Goal: Transaction & Acquisition: Purchase product/service

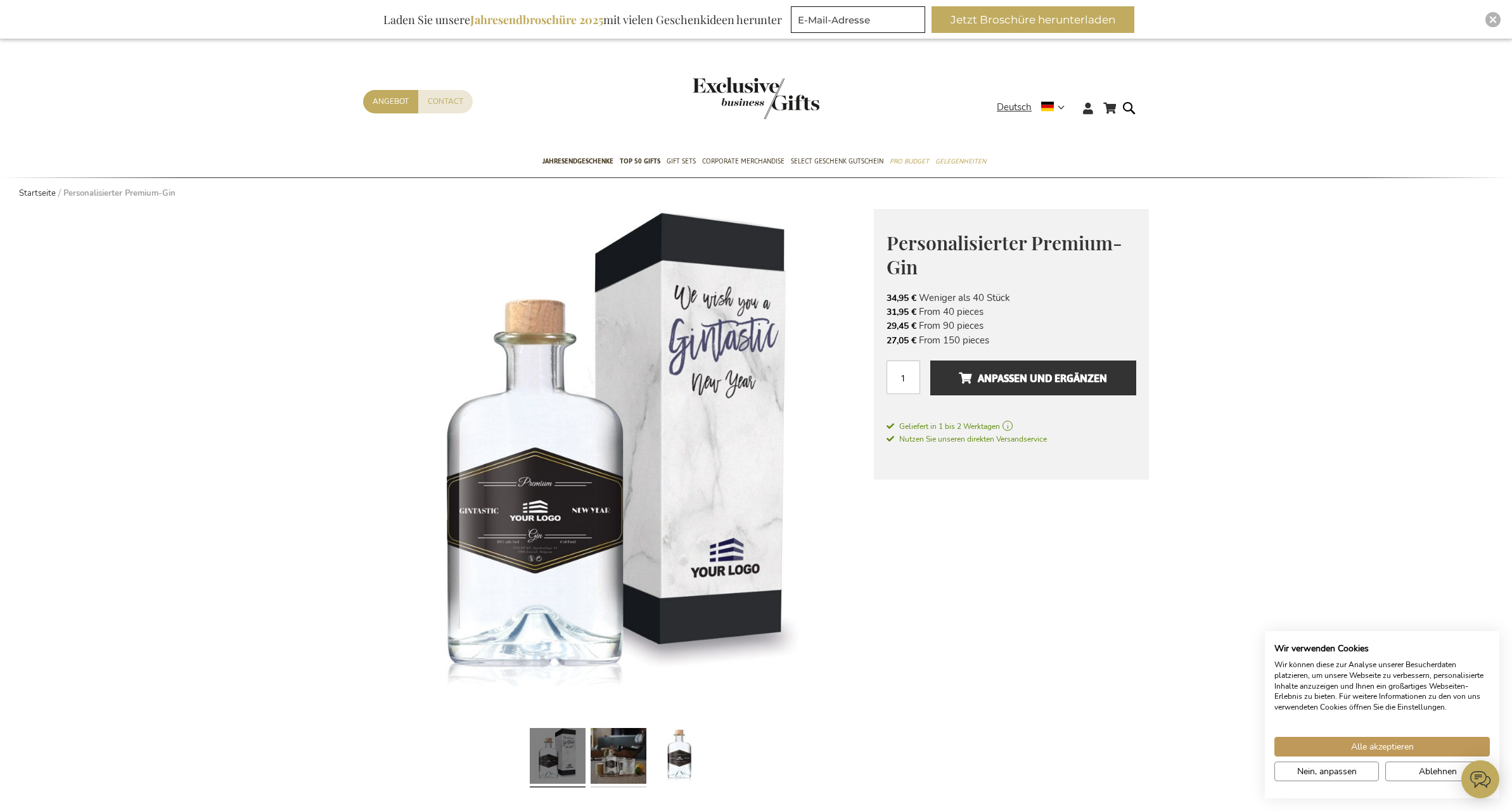
click at [628, 762] on link at bounding box center [618, 758] width 56 height 69
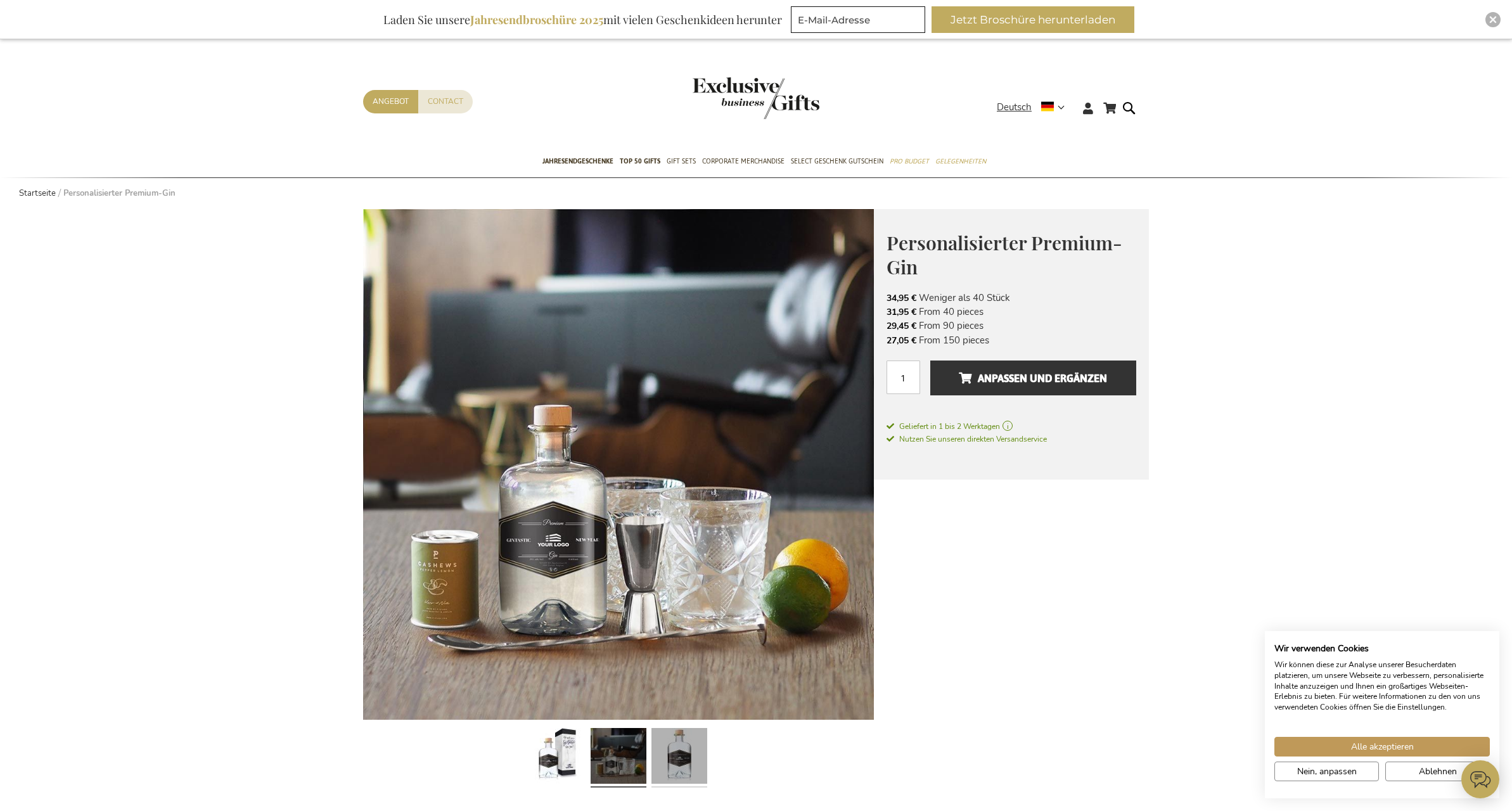
click at [685, 767] on link at bounding box center [680, 758] width 56 height 69
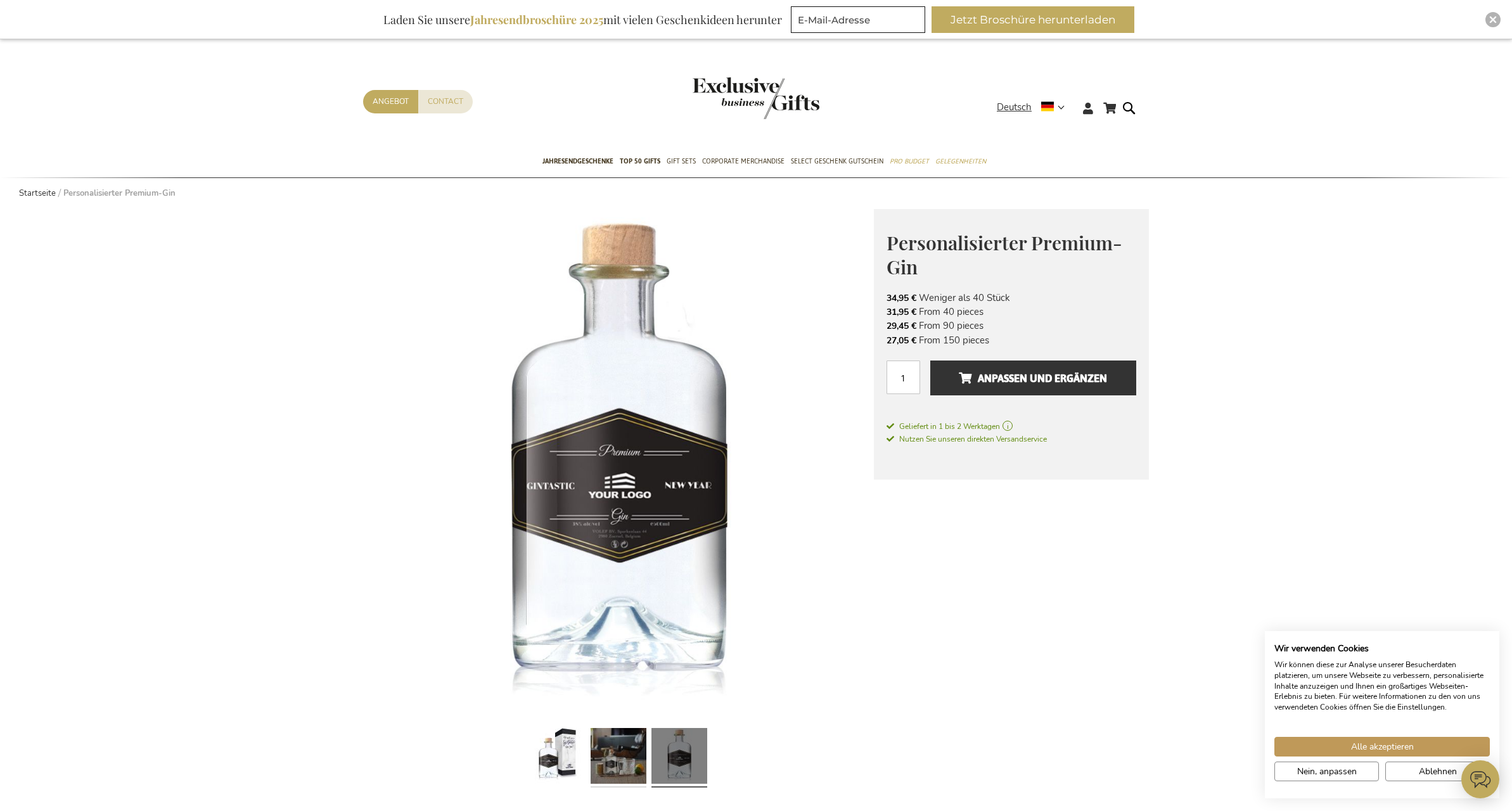
click at [628, 767] on link at bounding box center [618, 758] width 56 height 69
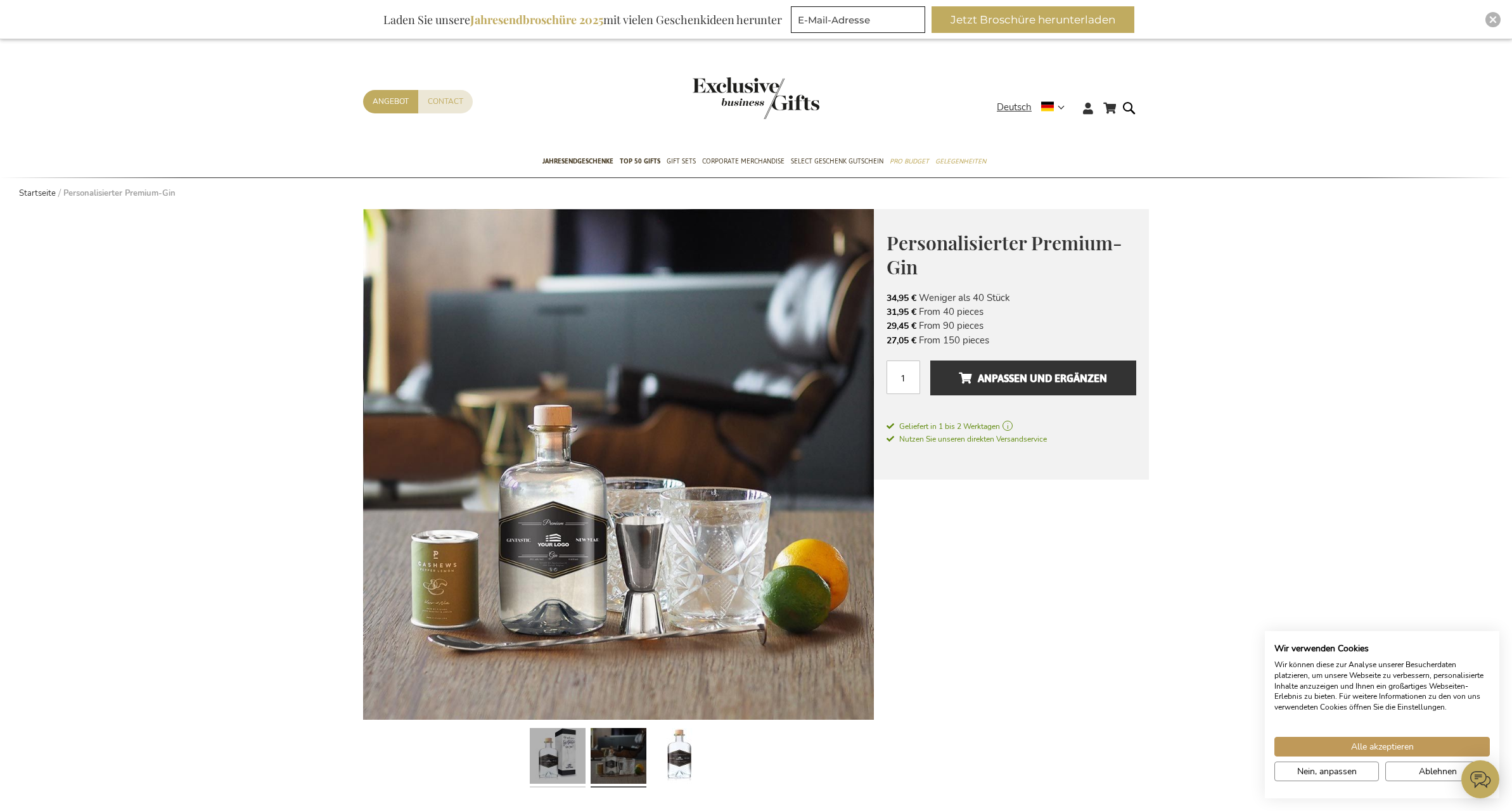
click at [564, 765] on link at bounding box center [558, 758] width 56 height 69
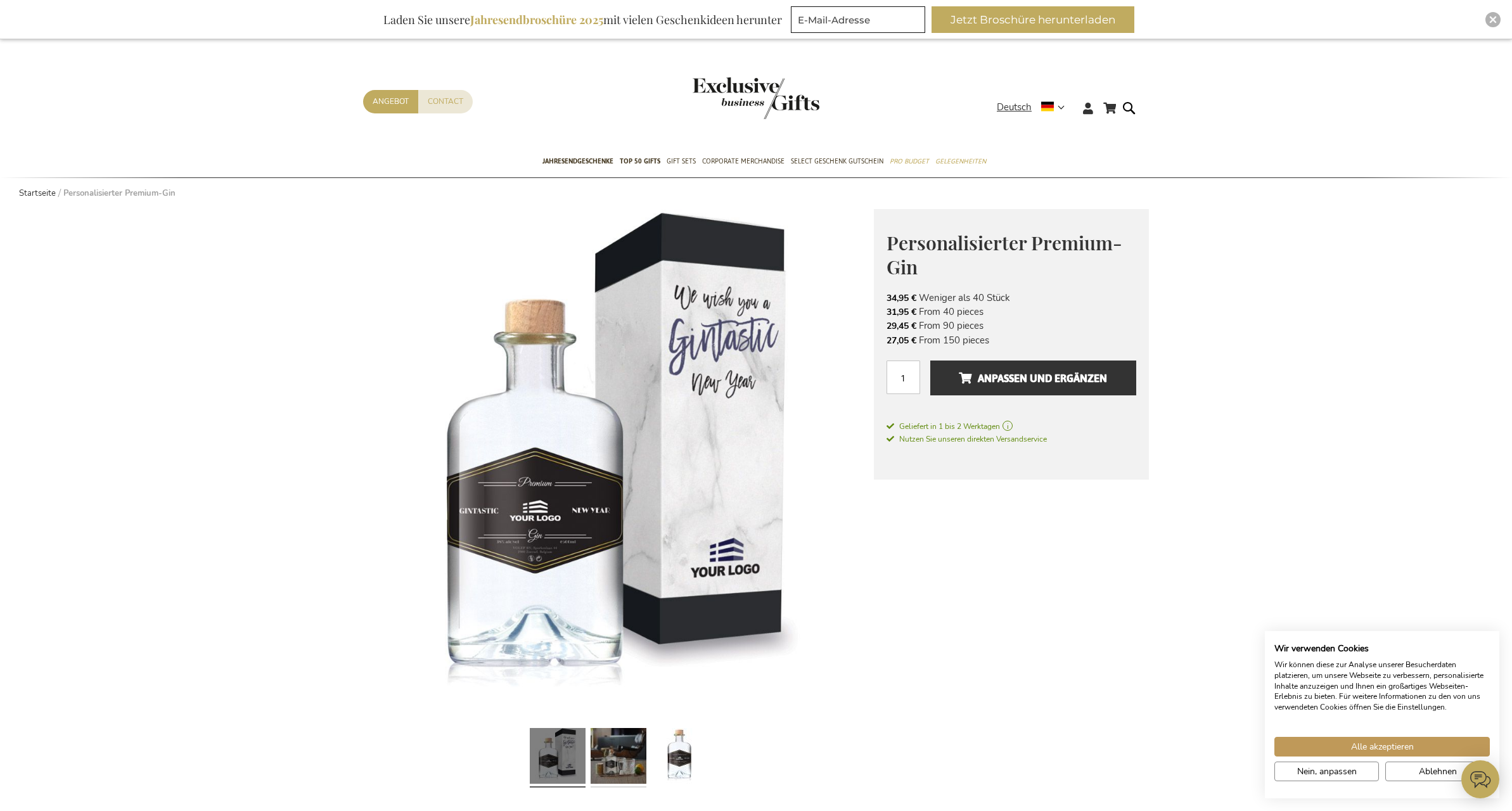
click at [607, 767] on link at bounding box center [618, 758] width 56 height 69
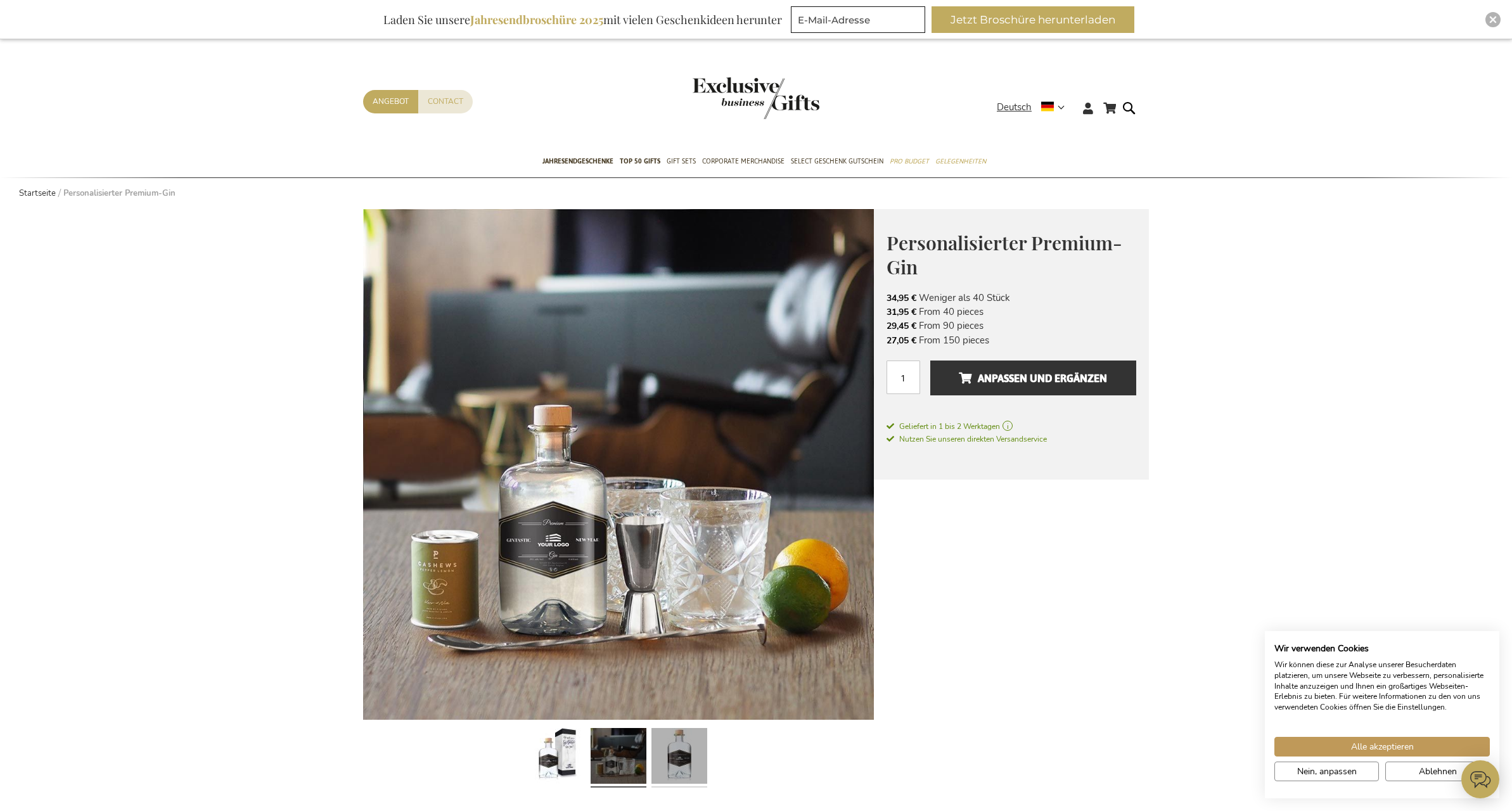
click at [693, 758] on link at bounding box center [680, 758] width 56 height 69
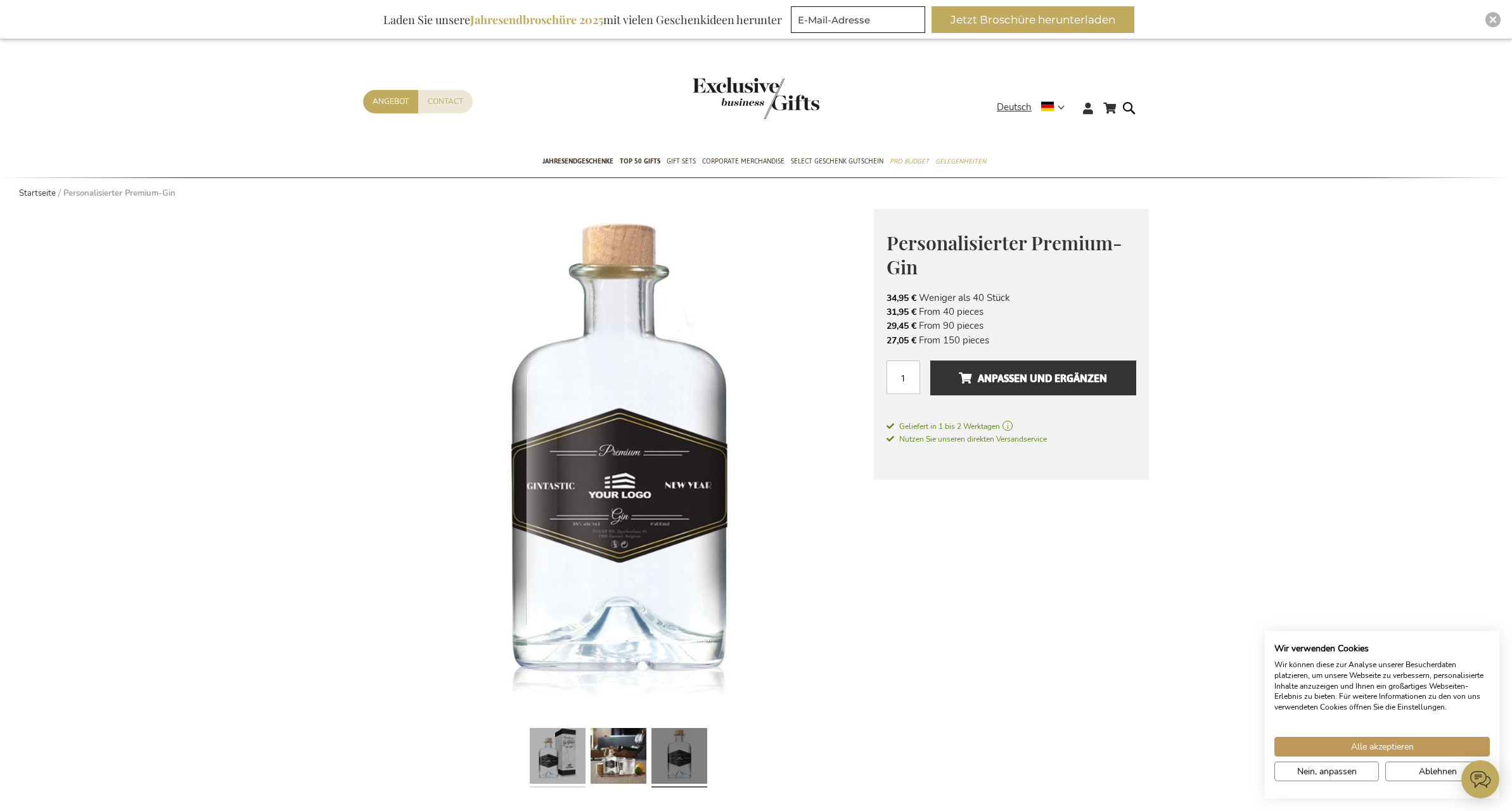
click at [551, 763] on link at bounding box center [558, 758] width 56 height 69
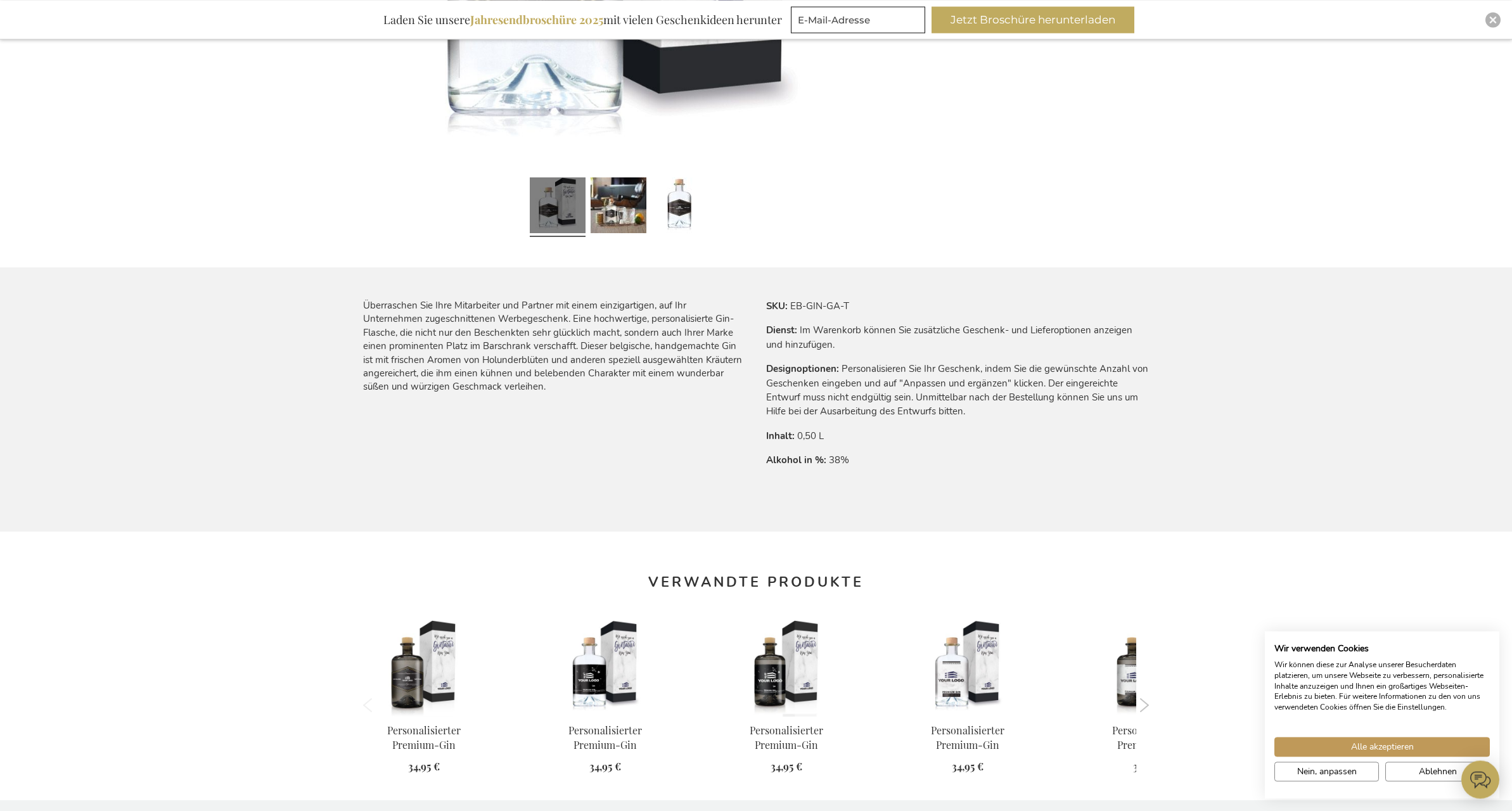
scroll to position [629, 0]
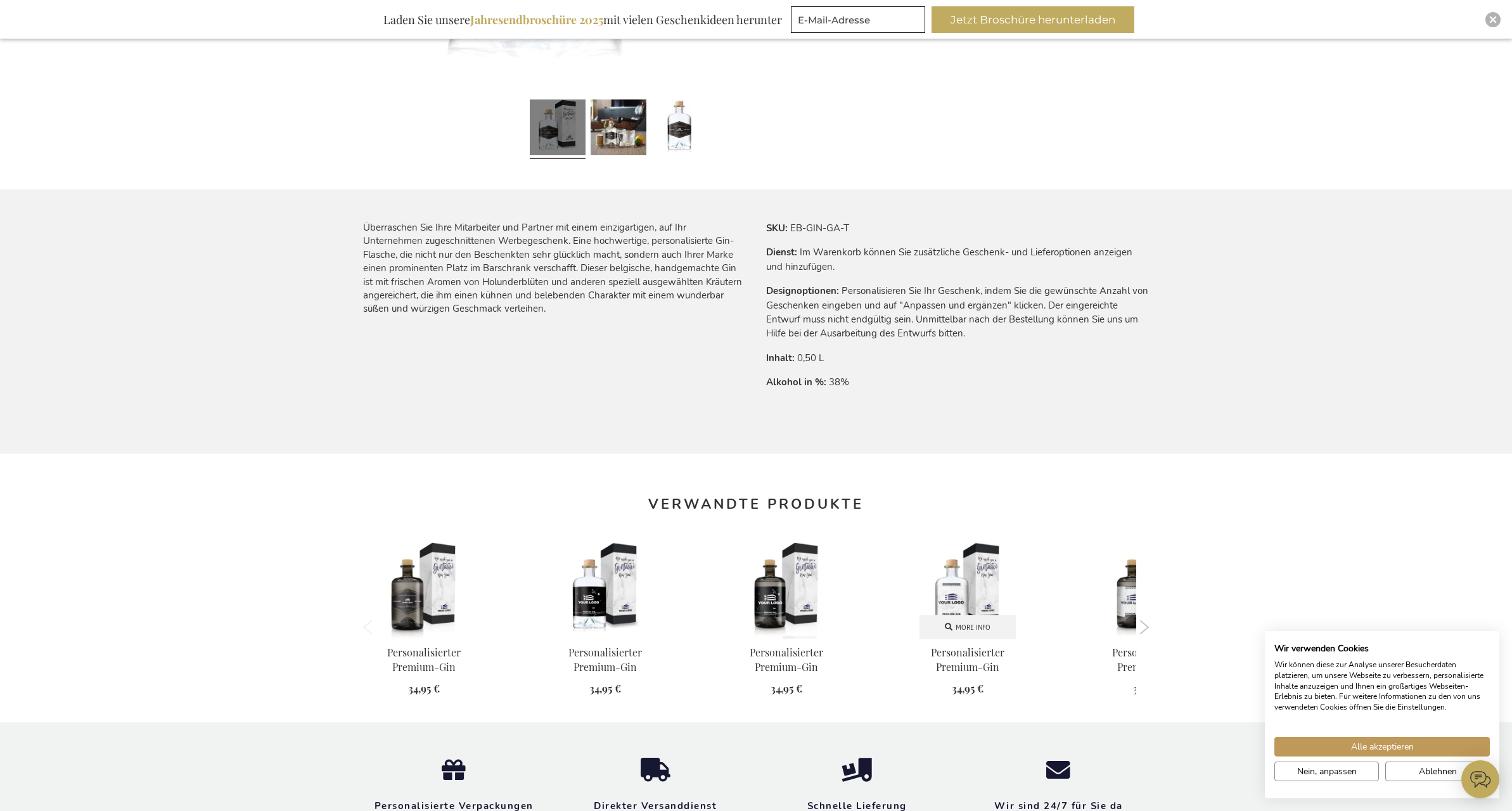
click at [1000, 590] on img at bounding box center [968, 590] width 96 height 96
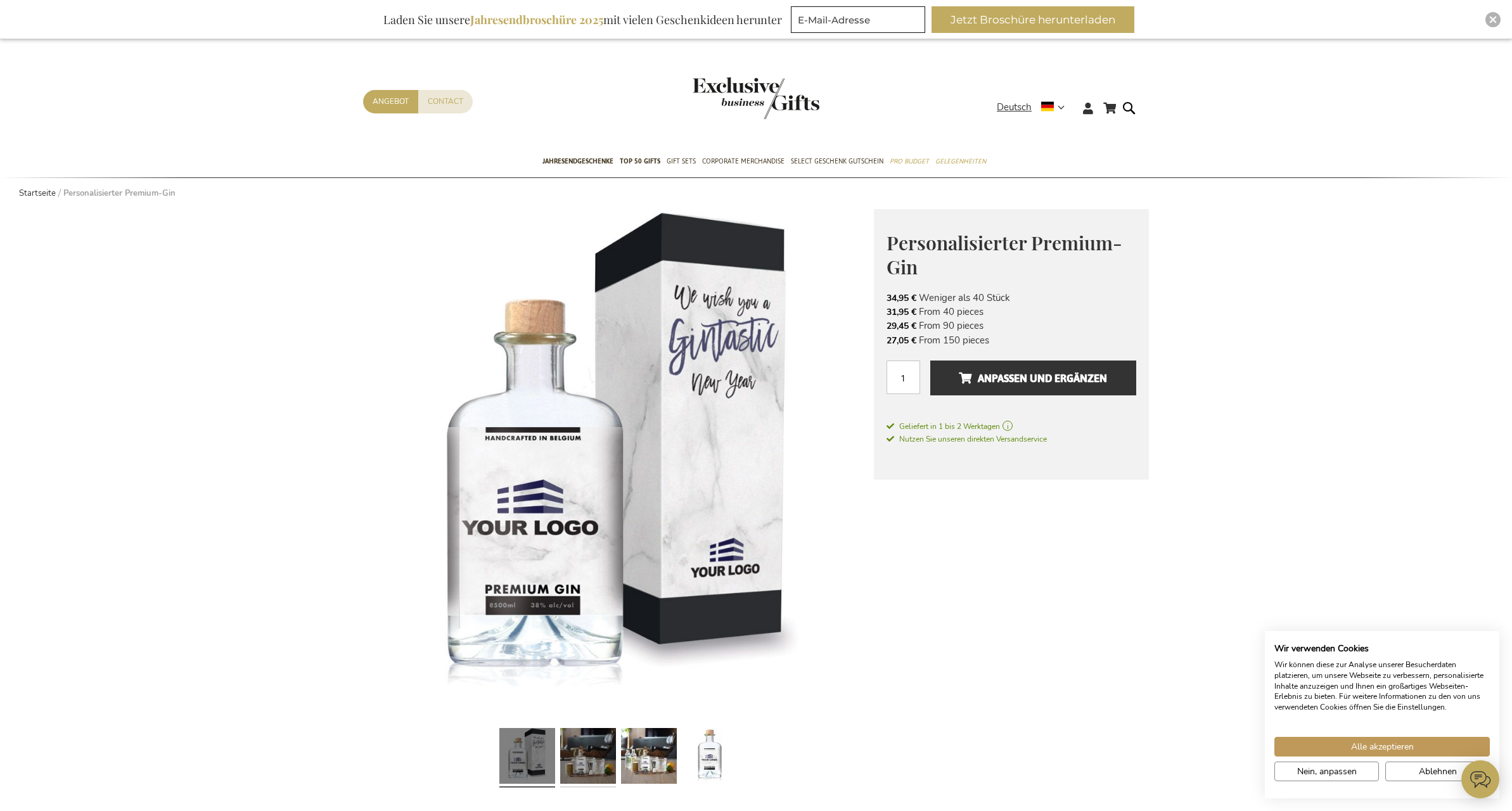
click at [583, 762] on link at bounding box center [588, 758] width 56 height 69
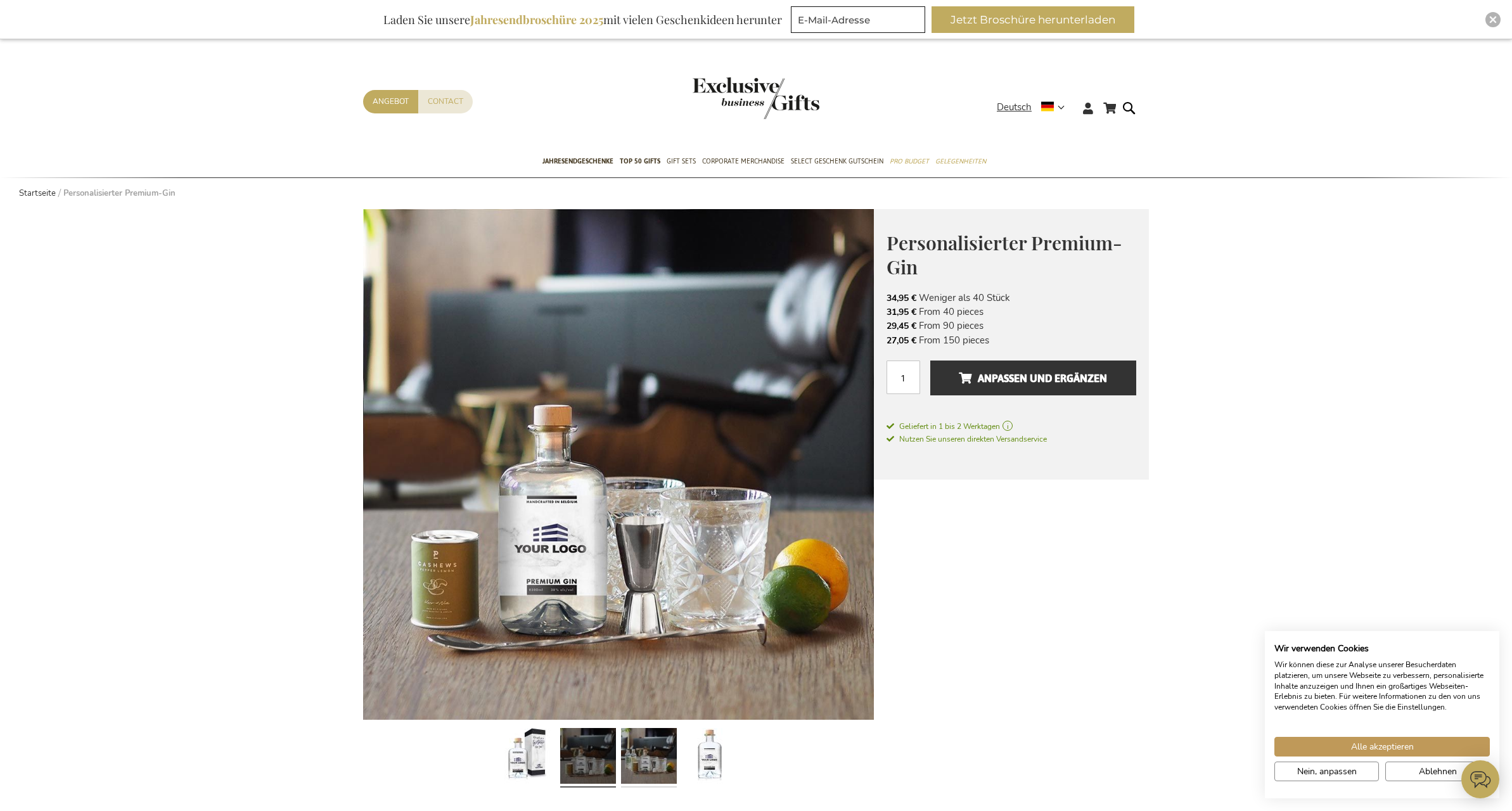
click at [656, 759] on link at bounding box center [648, 758] width 56 height 69
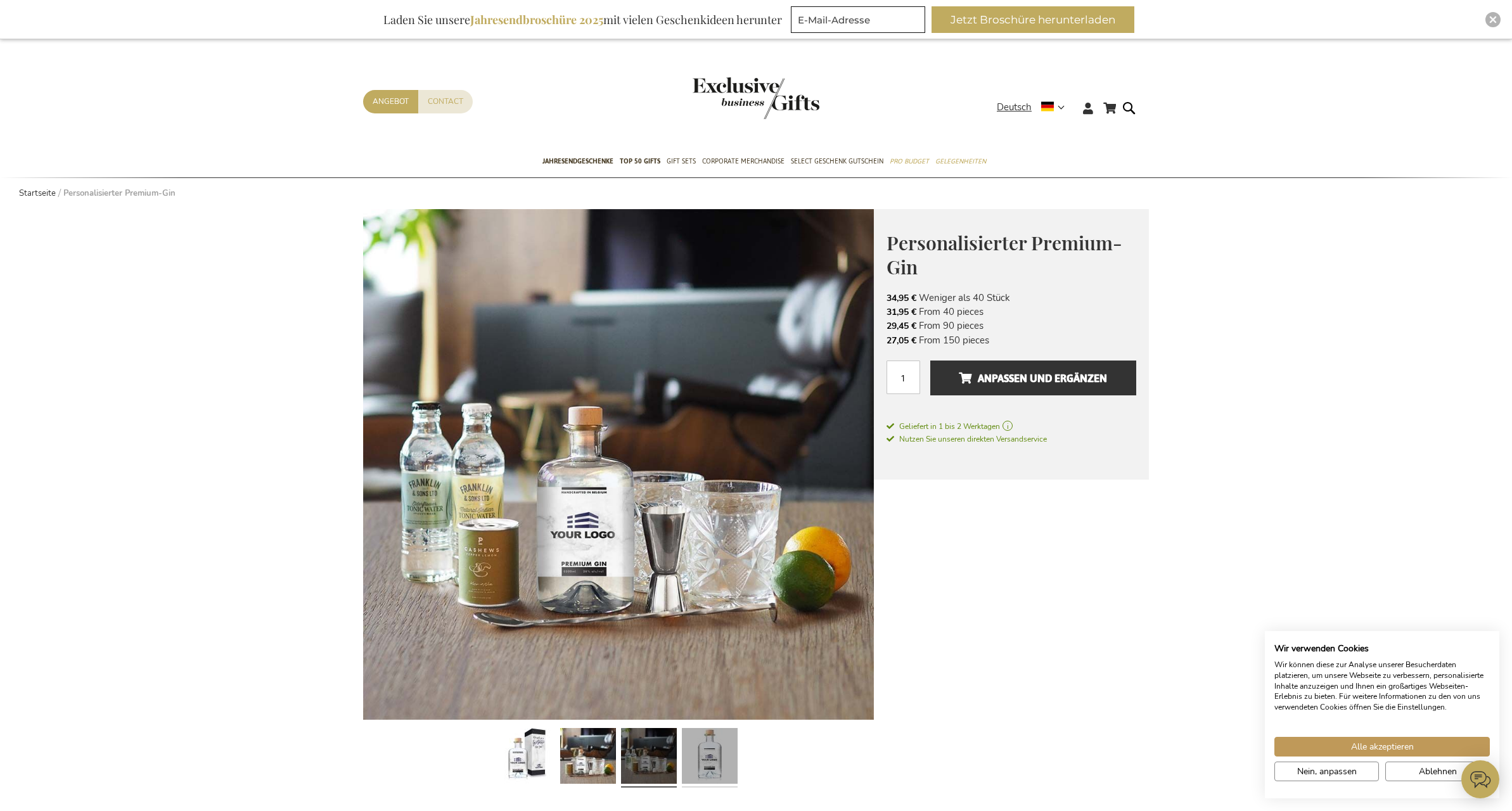
click at [698, 767] on link at bounding box center [710, 758] width 56 height 69
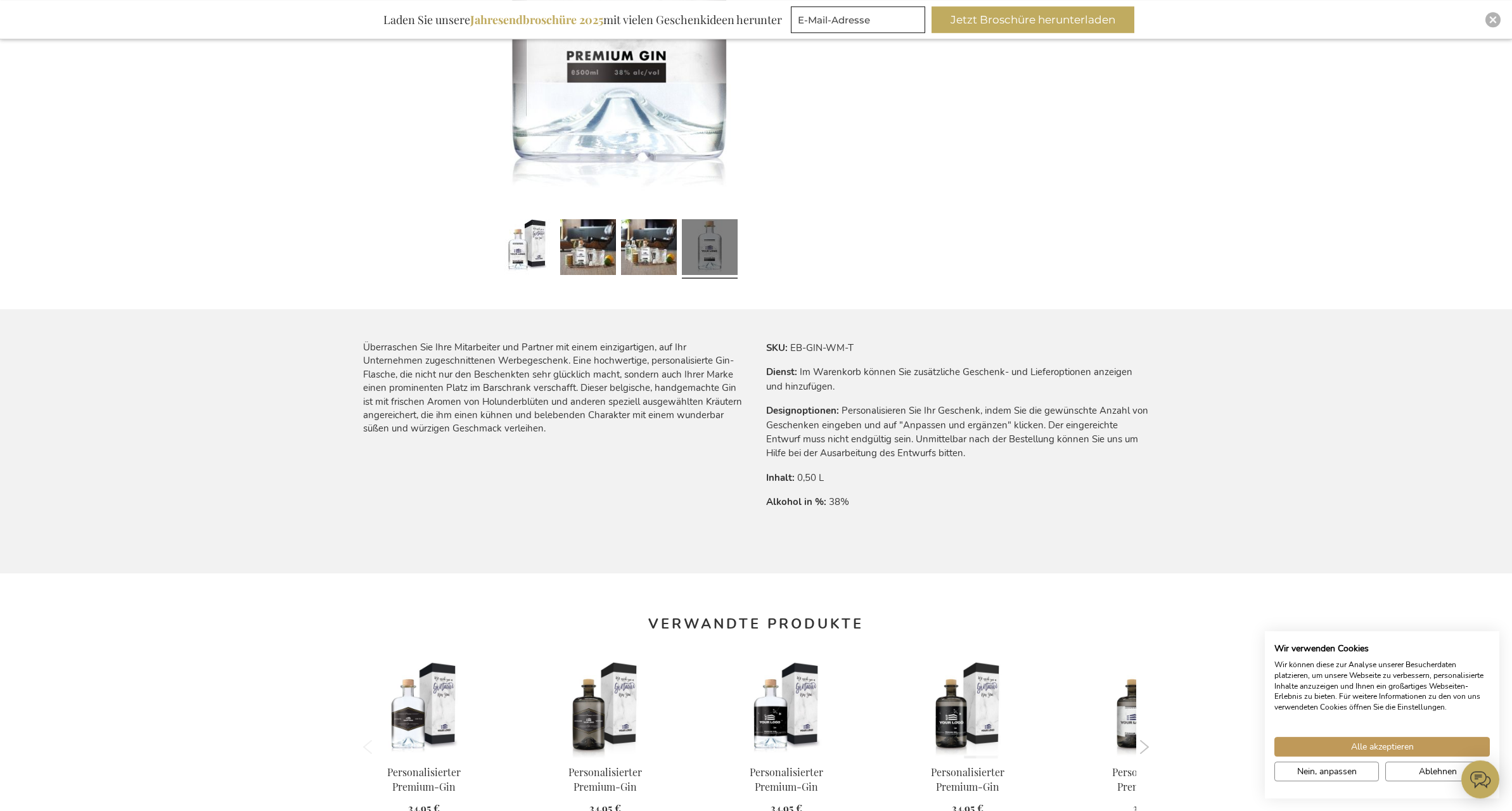
scroll to position [740, 0]
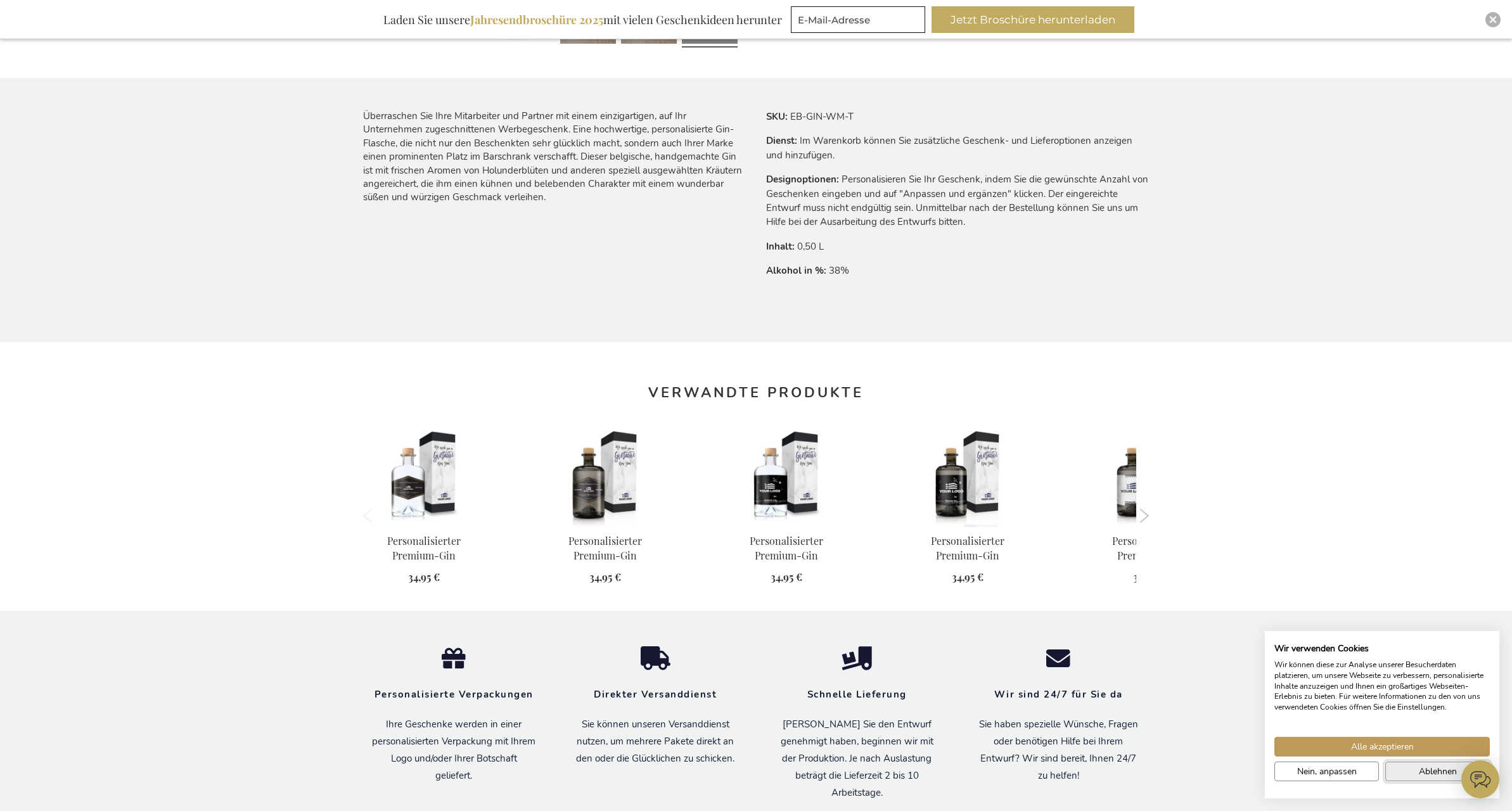
click at [1435, 768] on span "Ablehnen" at bounding box center [1438, 771] width 38 height 13
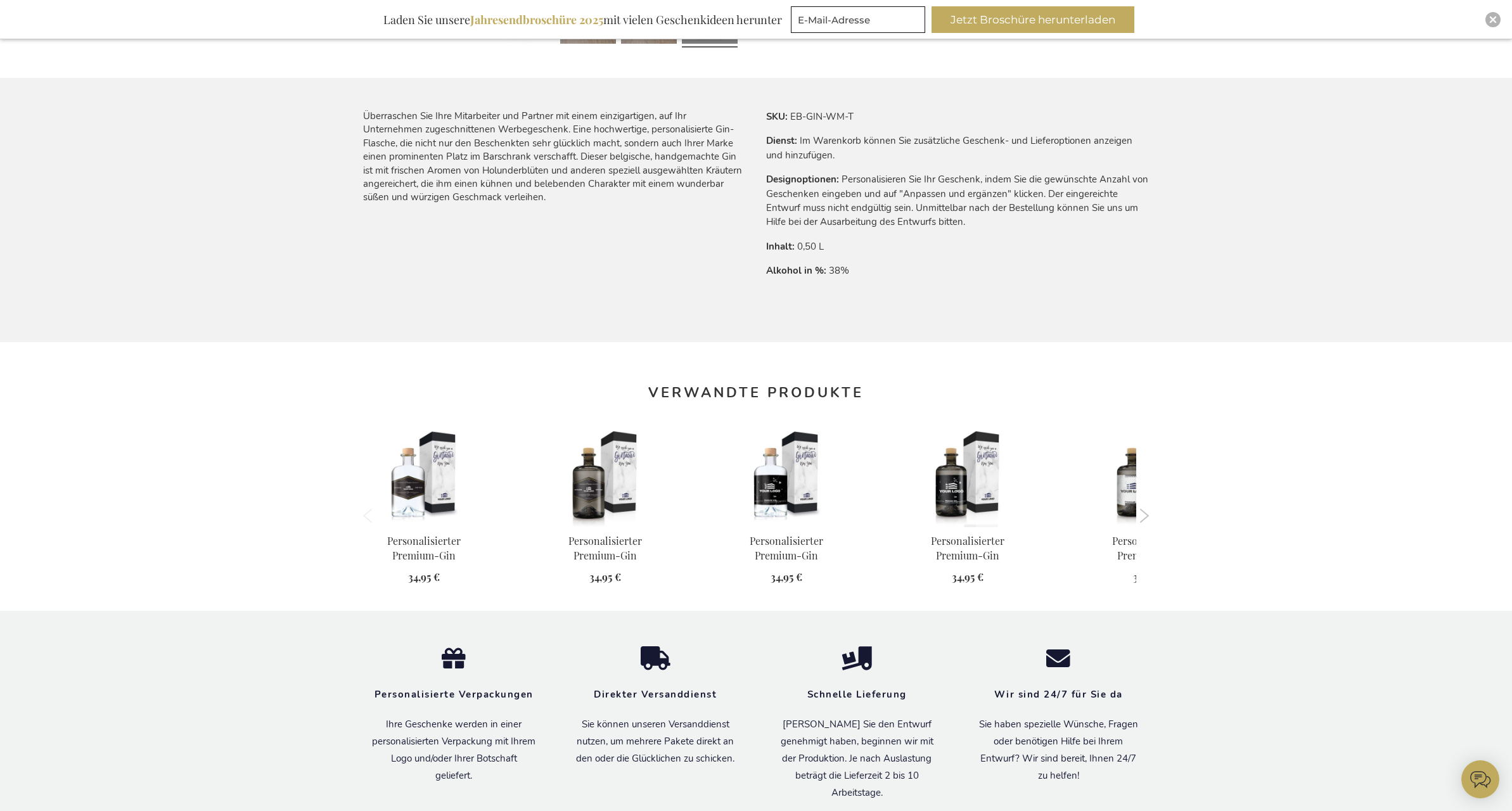
click at [1147, 515] on button "Next" at bounding box center [1144, 516] width 10 height 14
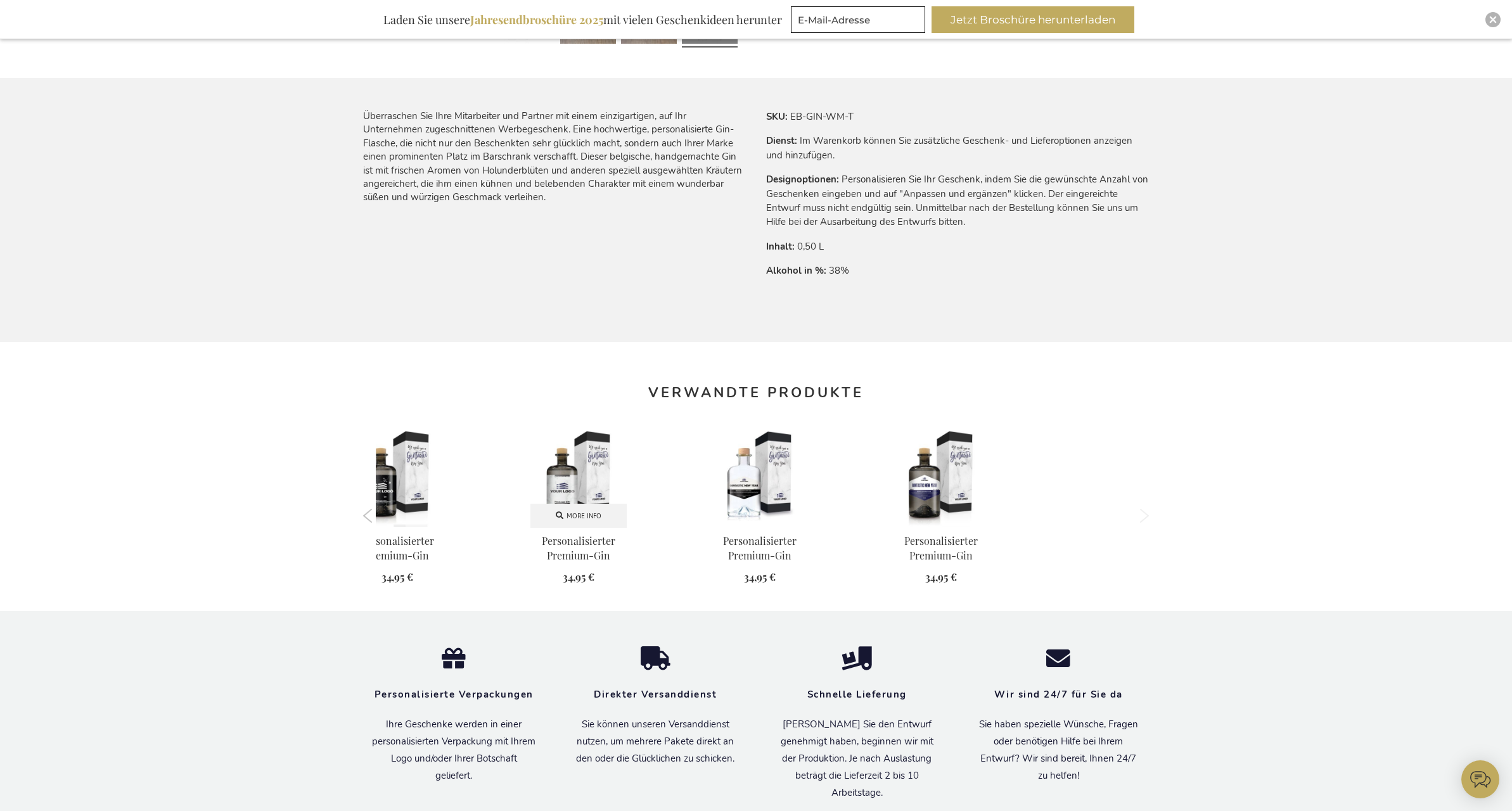
click at [591, 486] on img at bounding box center [578, 479] width 96 height 96
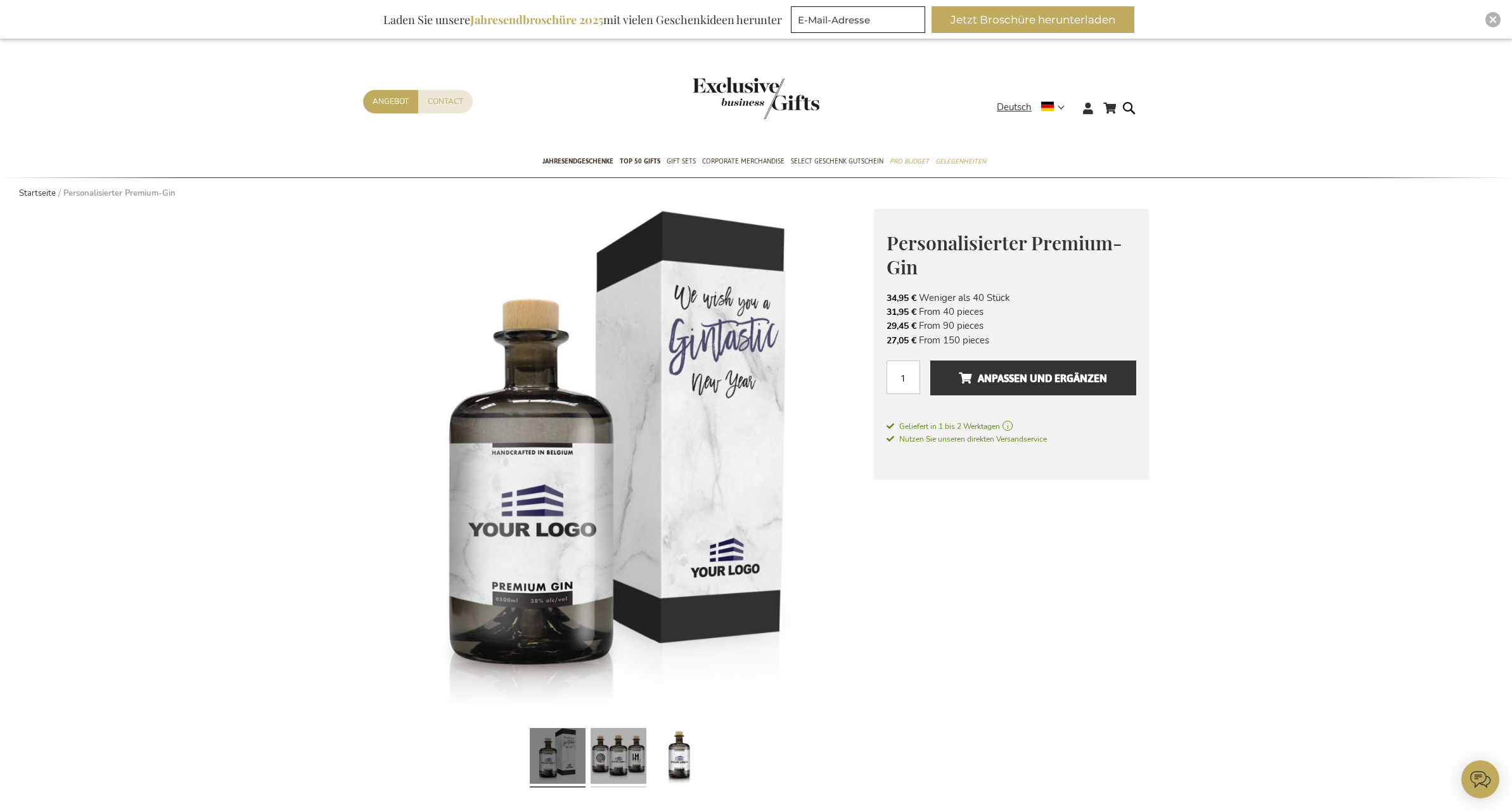
click at [615, 758] on link at bounding box center [618, 758] width 56 height 69
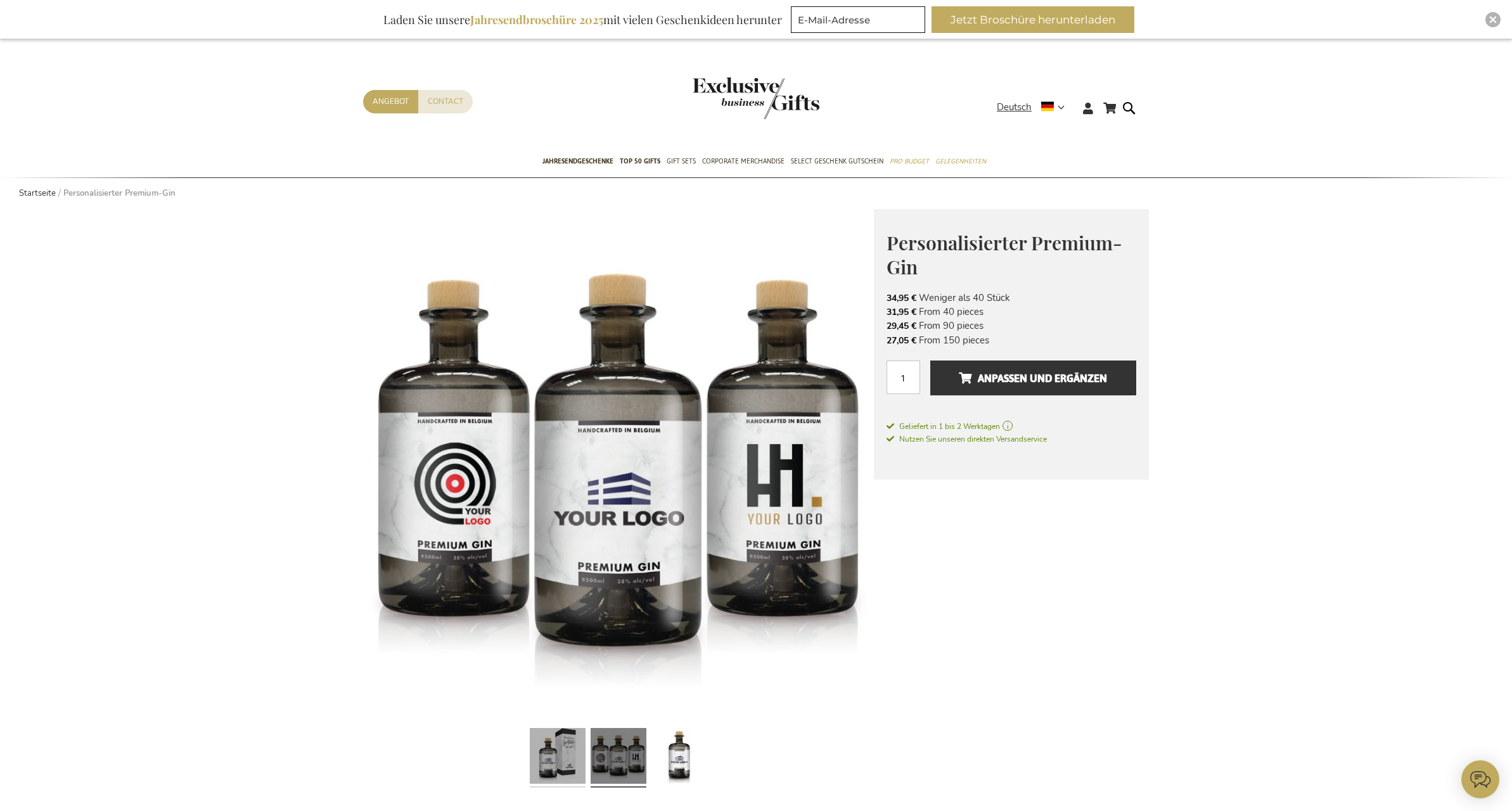
click at [567, 755] on link at bounding box center [558, 758] width 56 height 69
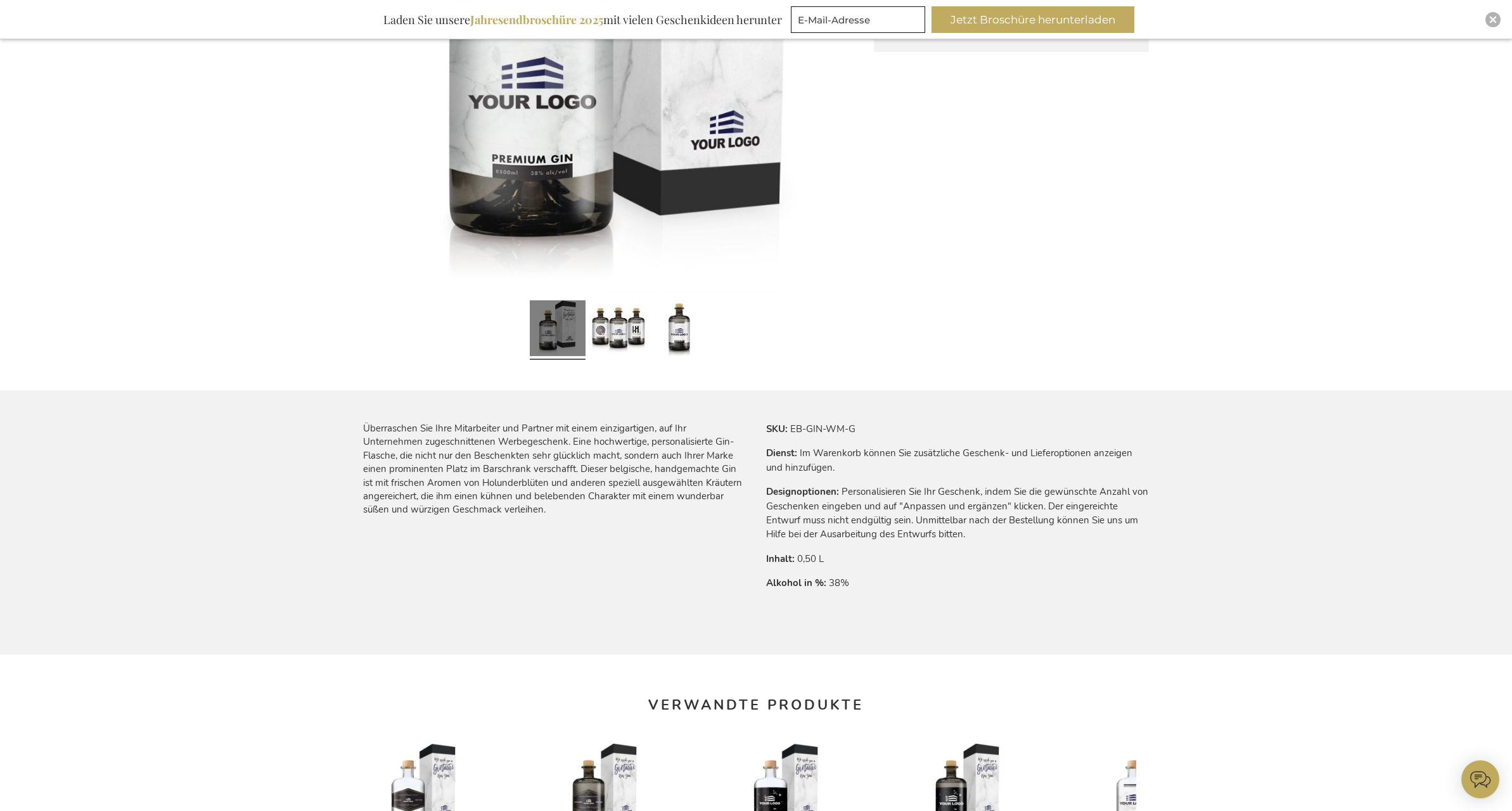
scroll to position [456, 0]
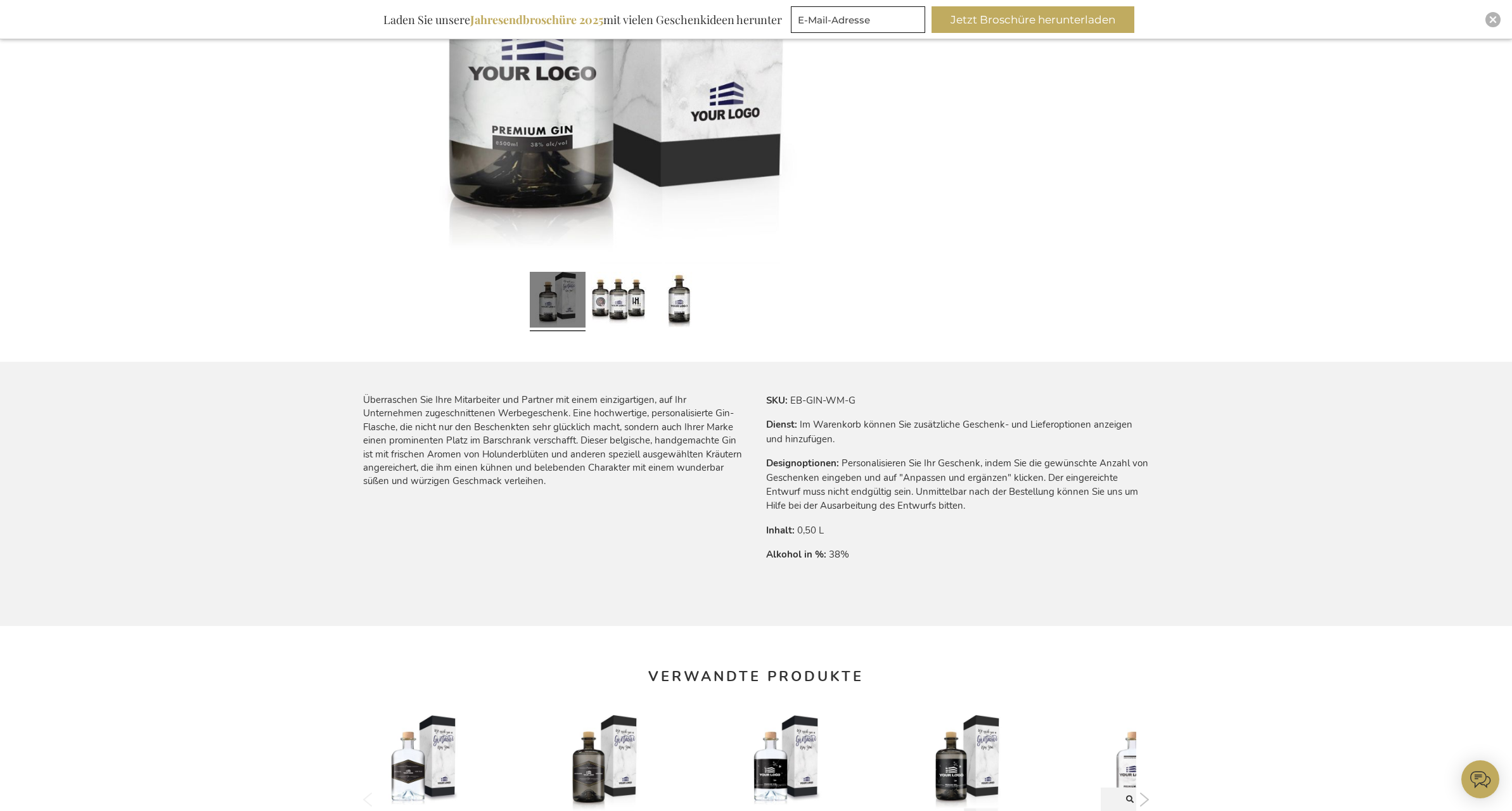
click at [1123, 769] on img at bounding box center [1149, 763] width 96 height 96
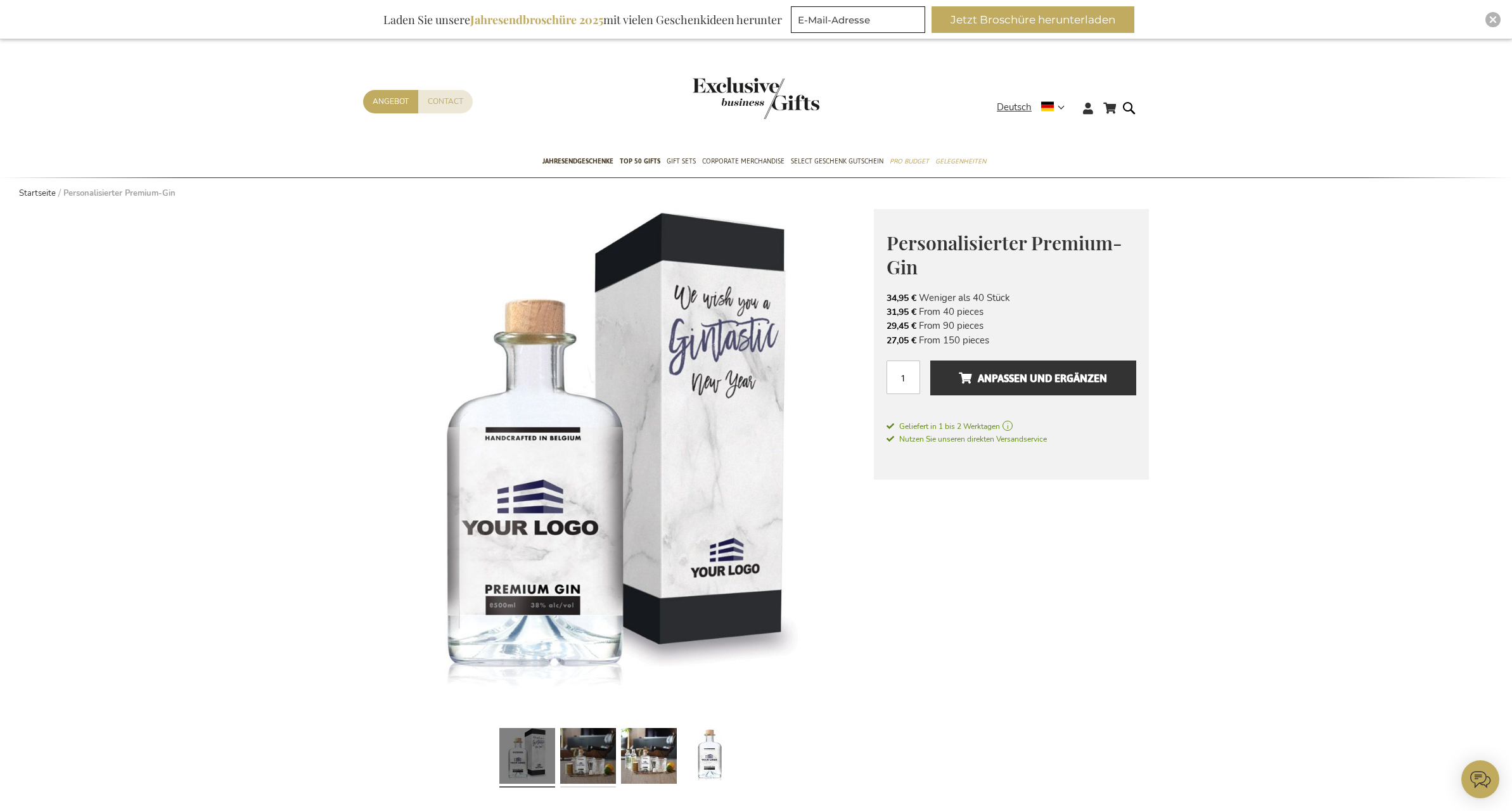
click at [604, 770] on link at bounding box center [588, 758] width 56 height 69
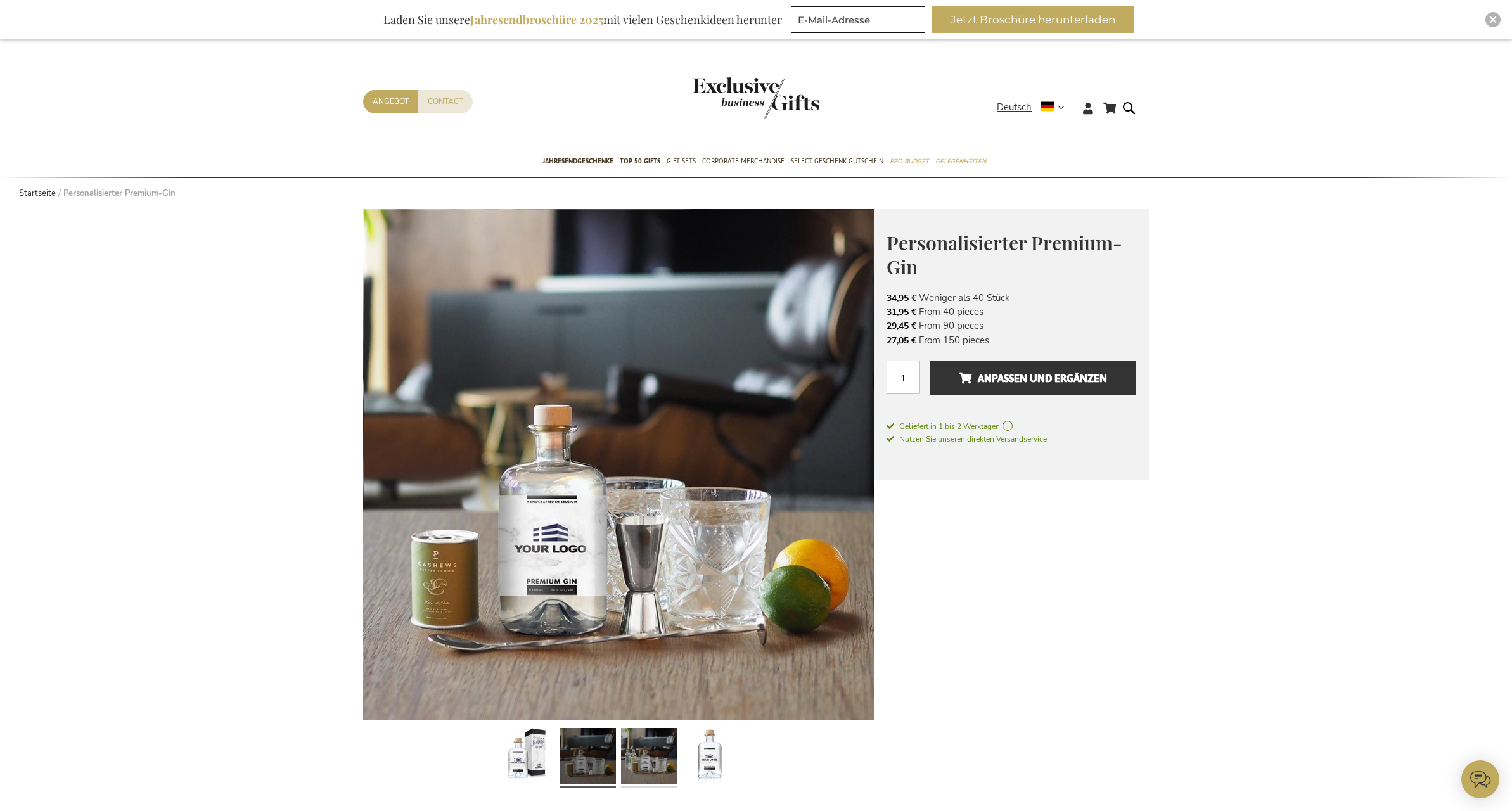
click at [633, 766] on link at bounding box center [648, 758] width 56 height 69
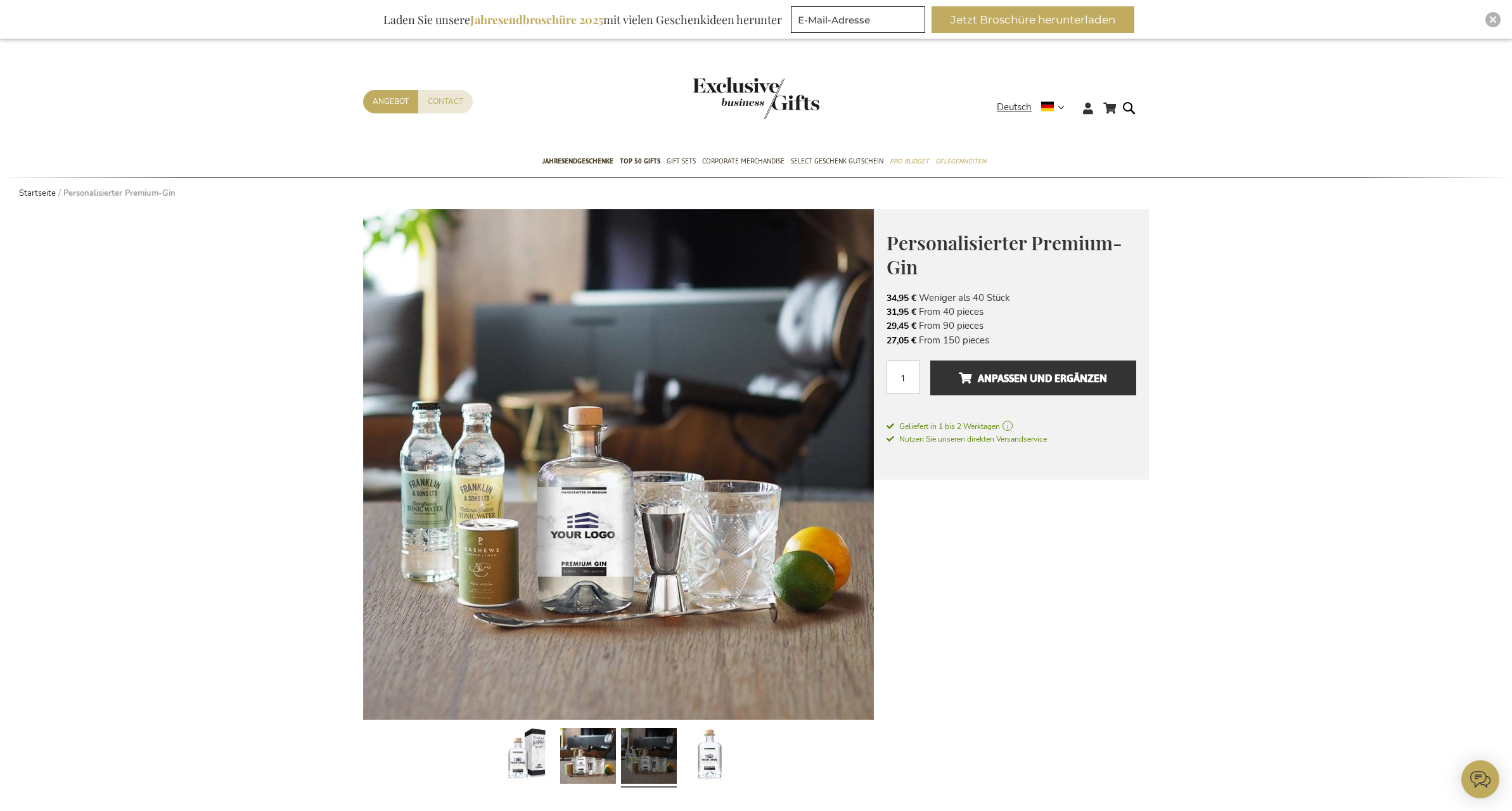
click at [567, 157] on span "Jahresendgeschenke" at bounding box center [578, 161] width 71 height 13
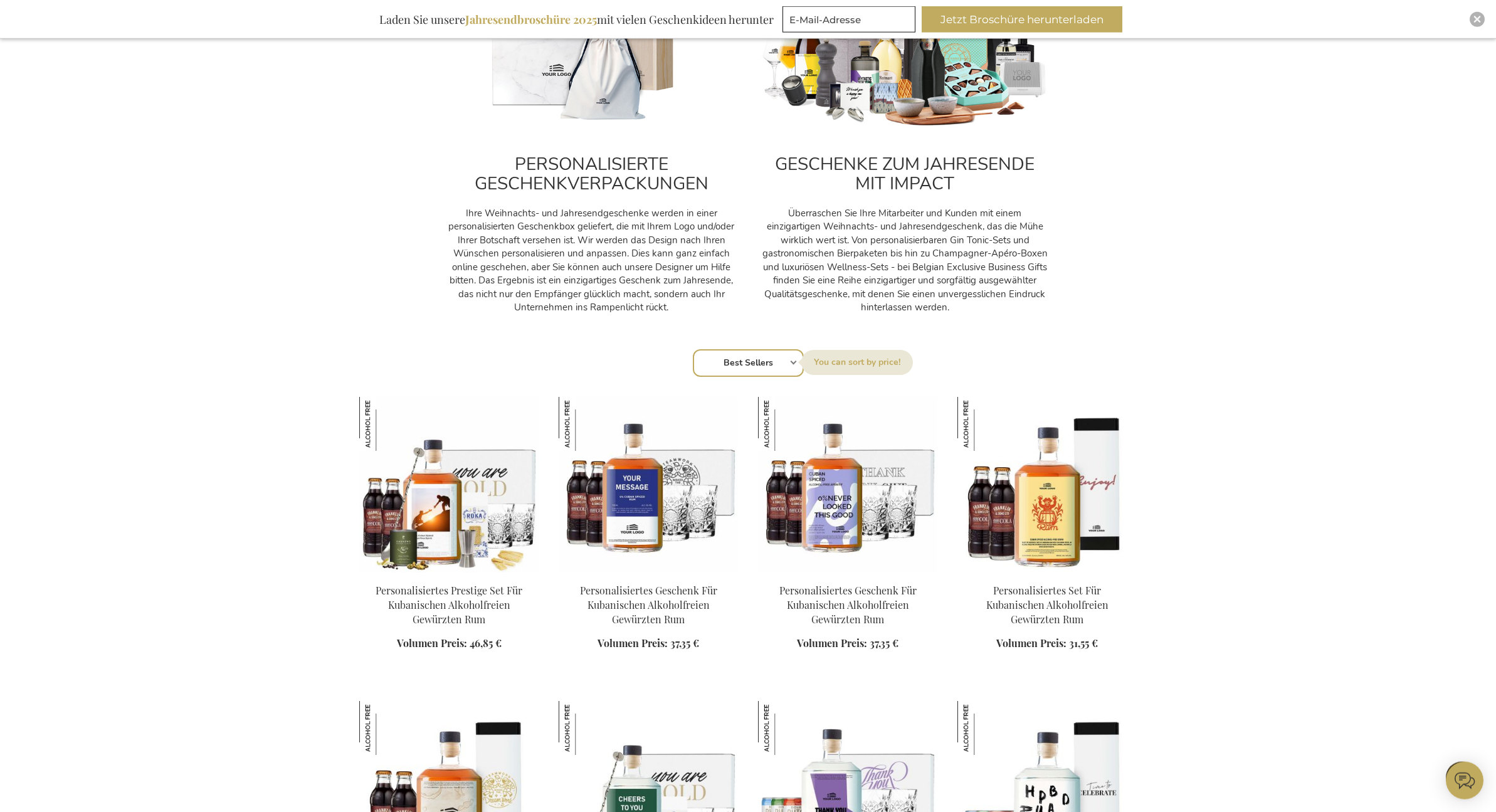
scroll to position [582, 0]
